Goal: Task Accomplishment & Management: Manage account settings

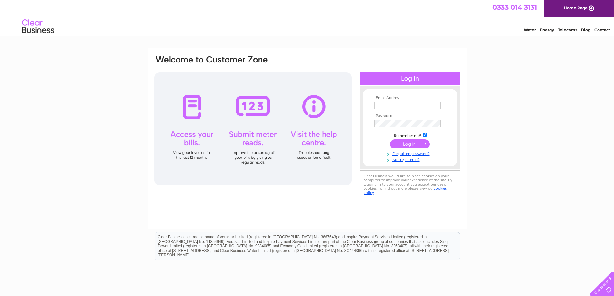
type input "[PERSON_NAME][EMAIL_ADDRESS][DOMAIN_NAME]"
click at [416, 141] on input "submit" at bounding box center [410, 144] width 40 height 9
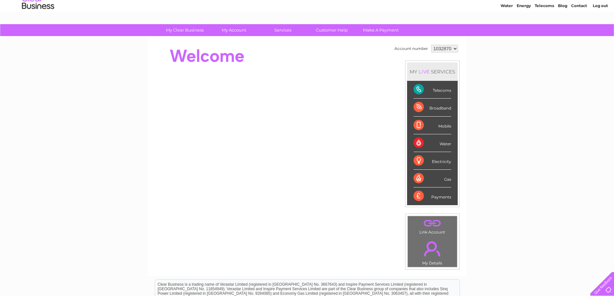
scroll to position [23, 0]
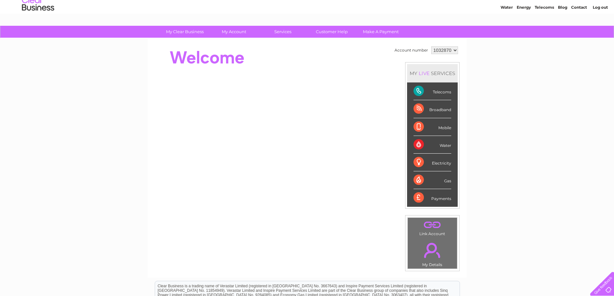
click at [430, 90] on div "Telecoms" at bounding box center [433, 92] width 38 height 18
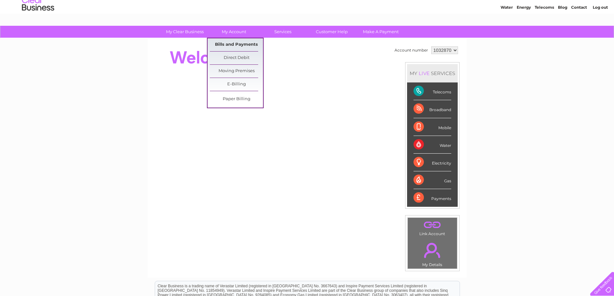
click at [240, 41] on link "Bills and Payments" at bounding box center [236, 44] width 53 height 13
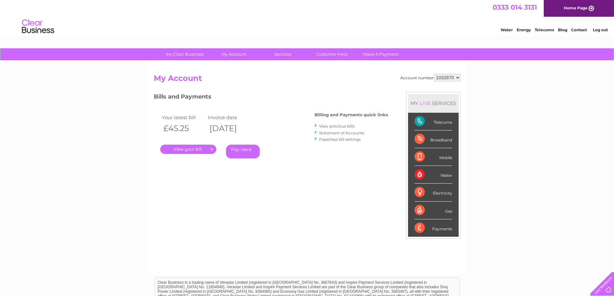
click at [211, 148] on link "." at bounding box center [188, 149] width 56 height 9
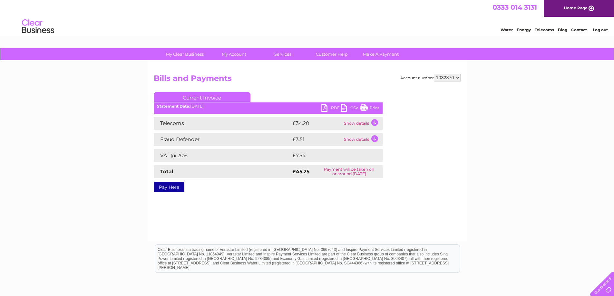
click at [324, 107] on link "PDF" at bounding box center [330, 108] width 19 height 9
click at [342, 105] on link "CSV" at bounding box center [350, 108] width 19 height 9
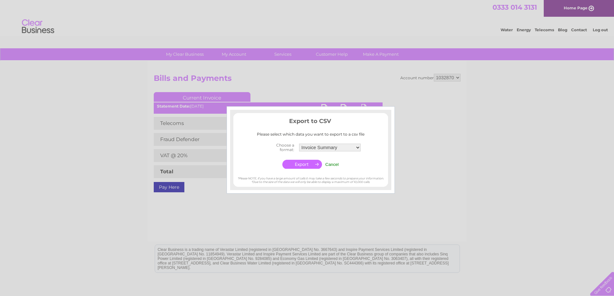
click at [342, 105] on div at bounding box center [307, 148] width 614 height 296
click at [329, 164] on input "Cancel" at bounding box center [332, 164] width 14 height 5
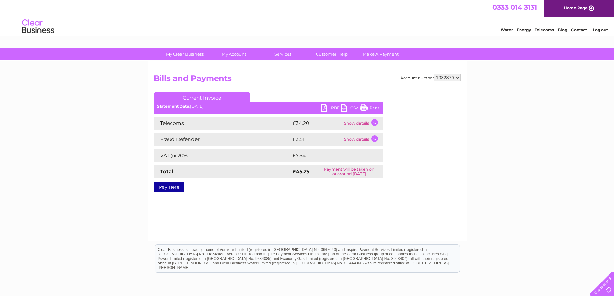
click at [327, 108] on link "PDF" at bounding box center [330, 108] width 19 height 9
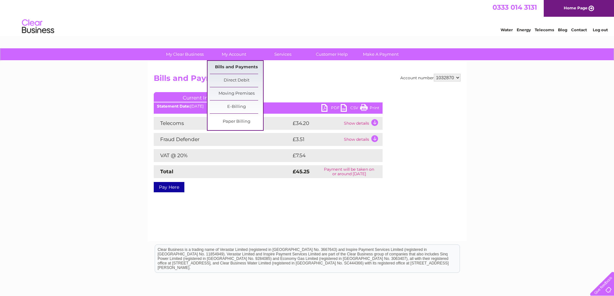
click at [238, 66] on link "Bills and Payments" at bounding box center [236, 67] width 53 height 13
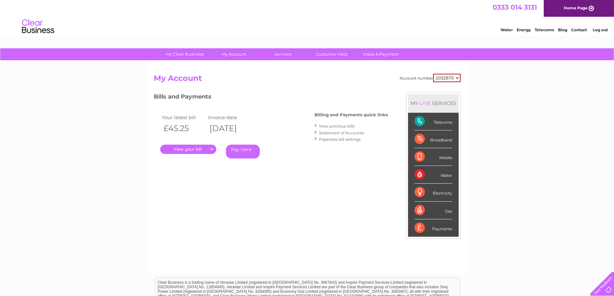
click at [335, 126] on link "View previous bills" at bounding box center [336, 126] width 35 height 5
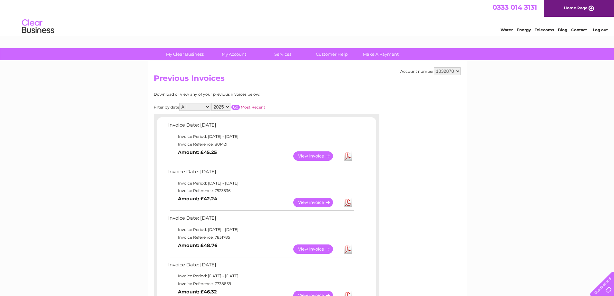
click at [316, 156] on link "View" at bounding box center [316, 156] width 47 height 9
